Goal: Task Accomplishment & Management: Manage account settings

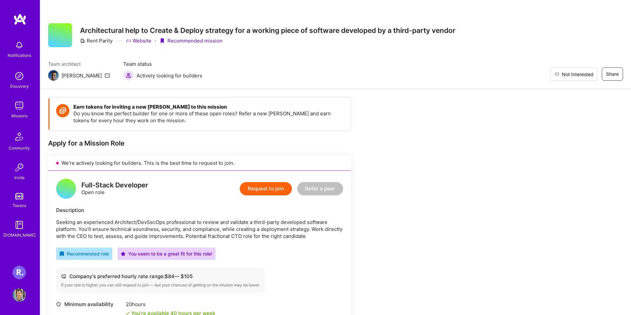
click at [589, 77] on span "Not Interested" at bounding box center [578, 74] width 32 height 7
click at [580, 73] on span "Restore" at bounding box center [581, 74] width 25 height 7
click at [20, 299] on img at bounding box center [19, 294] width 13 height 13
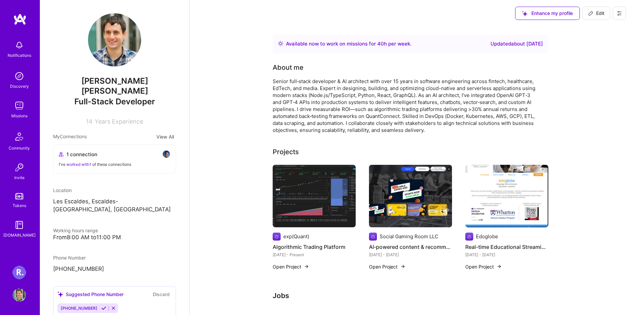
click at [618, 15] on icon at bounding box center [620, 13] width 4 height 4
click at [581, 24] on button "Settings" at bounding box center [602, 28] width 50 height 17
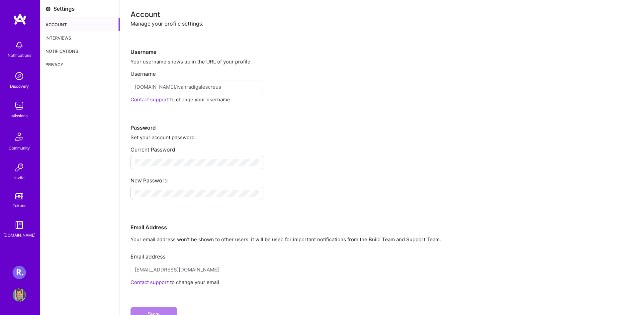
click at [20, 22] on img at bounding box center [19, 19] width 13 height 12
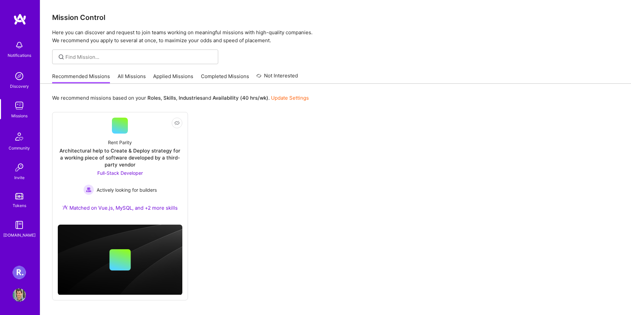
click at [276, 100] on link "Update Settings" at bounding box center [290, 98] width 38 height 6
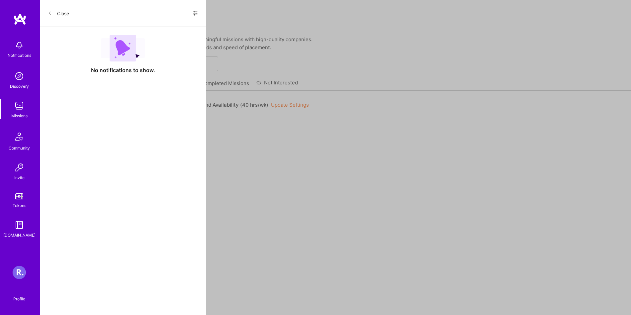
select select "AD"
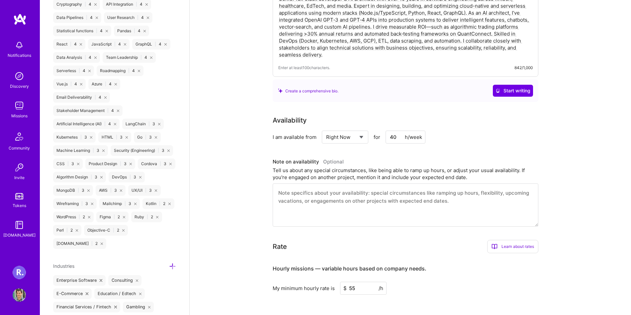
scroll to position [53, 0]
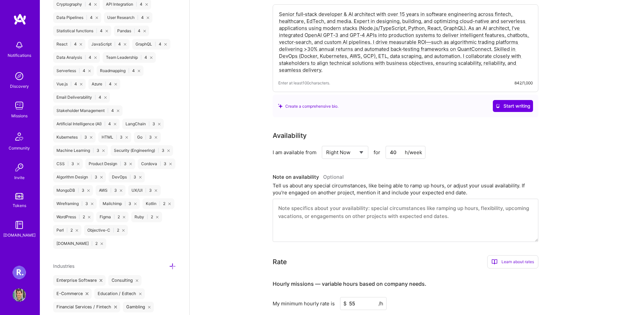
click at [362, 150] on select "Select... Right Now Future Date Not Available" at bounding box center [345, 152] width 38 height 17
select select "Not Available"
click at [326, 144] on select "Select... Right Now Future Date Not Available" at bounding box center [345, 152] width 38 height 17
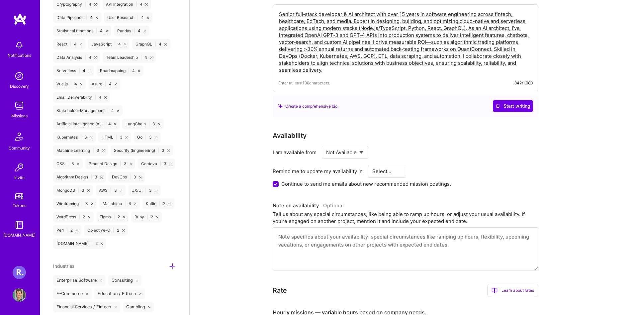
click at [386, 175] on select "Select... 1 Month 3 Months 6 Months" at bounding box center [388, 171] width 30 height 17
click at [322, 179] on div "Remind me to update my availability in Select... 1 Month 3 Months 6 Months Cont…" at bounding box center [406, 176] width 266 height 23
click at [320, 183] on label "Continue to send me emails about new recommended mission postings." at bounding box center [366, 183] width 170 height 7
click at [280, 183] on input "Continue to send me emails about new recommended mission postings." at bounding box center [277, 184] width 6 height 6
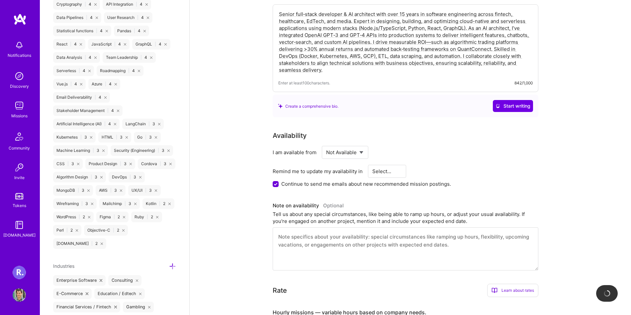
checkbox input "false"
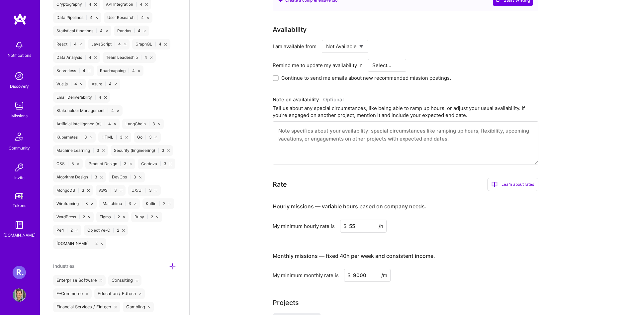
scroll to position [0, 0]
